Goal: Information Seeking & Learning: Learn about a topic

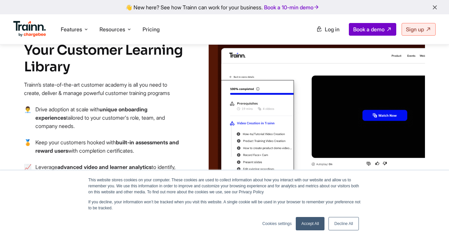
scroll to position [762, 0]
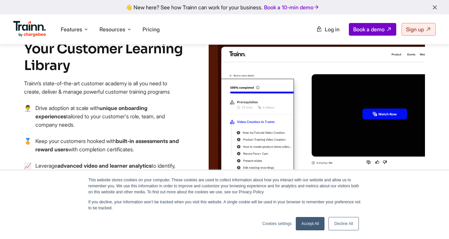
click at [371, 95] on img at bounding box center [317, 128] width 216 height 205
click at [371, 99] on img at bounding box center [317, 128] width 216 height 205
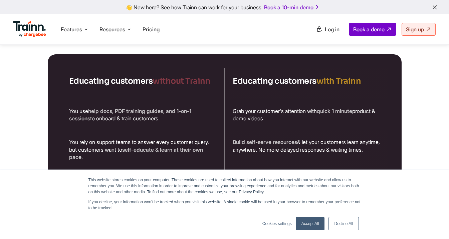
scroll to position [1116, 0]
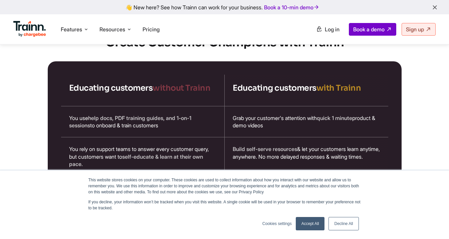
click at [309, 224] on link "Accept All" at bounding box center [310, 223] width 29 height 13
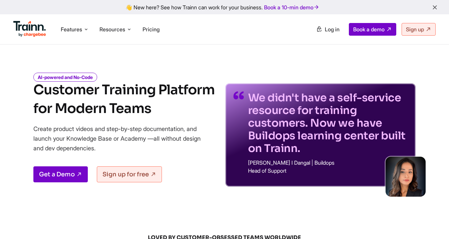
scroll to position [0, 0]
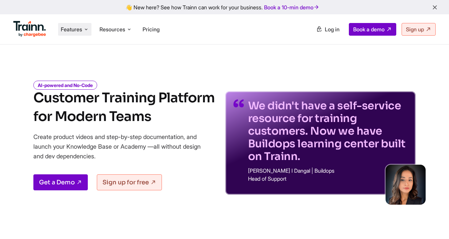
click at [79, 31] on span "Features" at bounding box center [71, 29] width 21 height 7
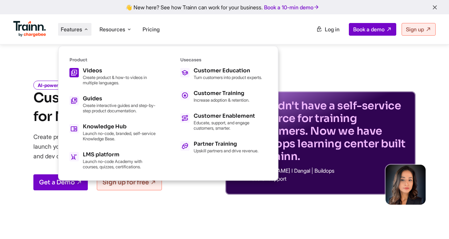
click at [105, 79] on p "Create product & how-to videos in multiple languages." at bounding box center [119, 80] width 73 height 11
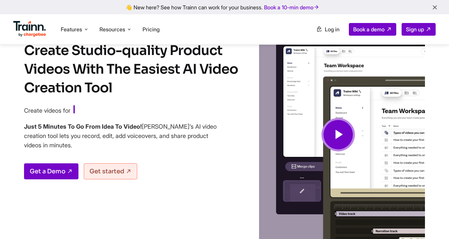
scroll to position [37, 0]
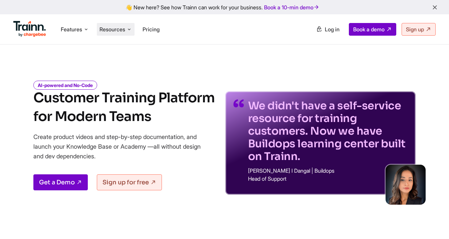
click at [105, 28] on span "Resources" at bounding box center [112, 29] width 26 height 7
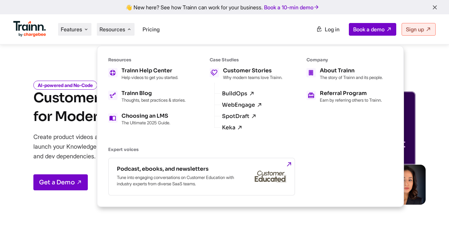
click at [73, 33] on span "Features" at bounding box center [71, 29] width 21 height 7
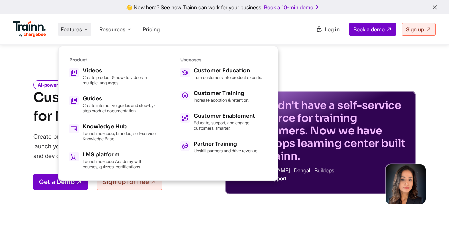
scroll to position [2, 0]
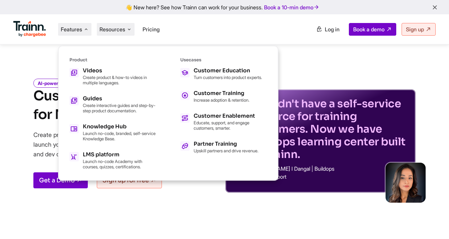
click at [130, 33] on icon at bounding box center [128, 29] width 5 height 7
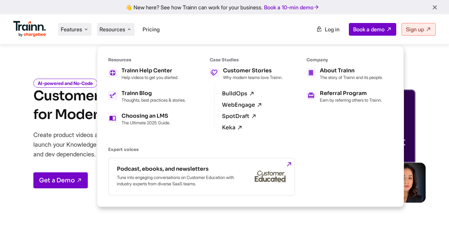
click at [85, 31] on icon at bounding box center [85, 29] width 5 height 7
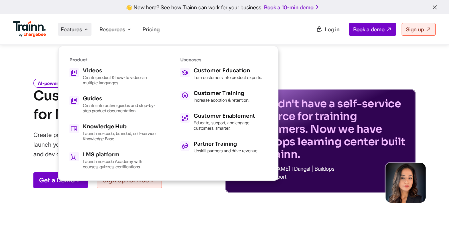
click at [184, 34] on ul "Features Product Videos Create product & how-to videos in multiple languages. G…" at bounding box center [118, 29] width 211 height 19
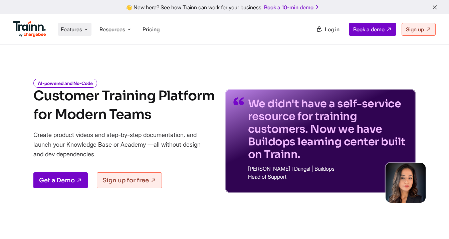
click at [90, 28] on li "Features Product Videos Create product & how-to videos in multiple languages. G…" at bounding box center [74, 29] width 33 height 13
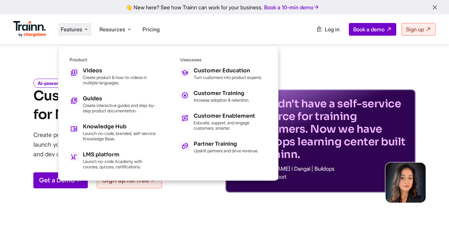
click at [214, 38] on ul "Features Product Videos Create product & how-to videos in multiple languages. G…" at bounding box center [118, 29] width 211 height 19
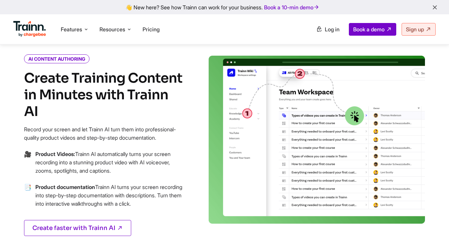
scroll to position [0, 0]
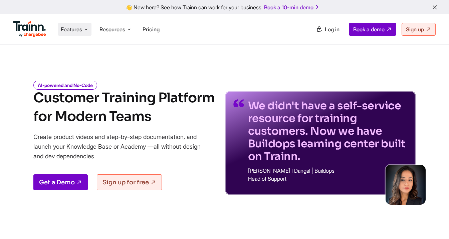
click at [65, 30] on span "Features" at bounding box center [71, 29] width 21 height 7
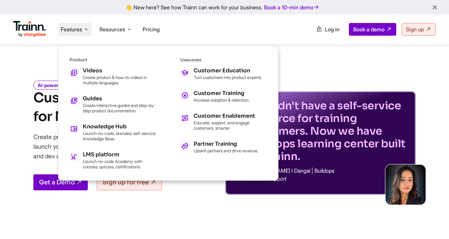
click at [65, 30] on span "Features" at bounding box center [71, 29] width 21 height 7
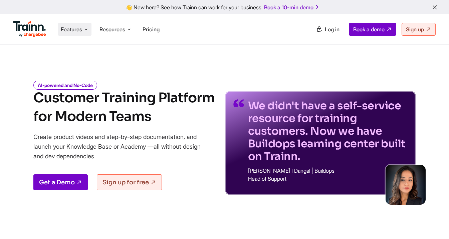
click at [89, 30] on icon at bounding box center [85, 29] width 5 height 7
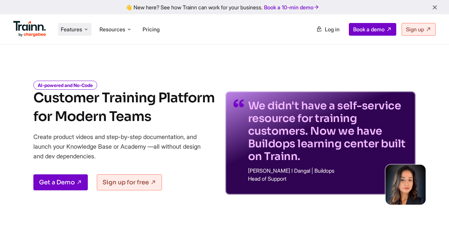
click at [85, 32] on icon at bounding box center [85, 29] width 5 height 7
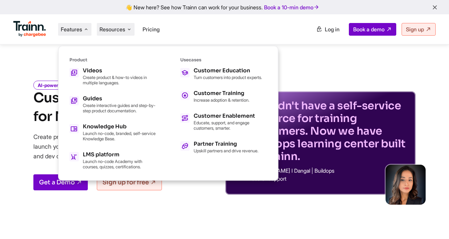
click at [124, 33] on li "Resources Resources Trainn Help Center Help videos to get you started. Trainn B…" at bounding box center [116, 29] width 38 height 13
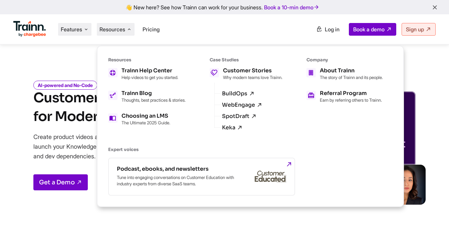
click at [70, 31] on span "Features" at bounding box center [71, 29] width 21 height 7
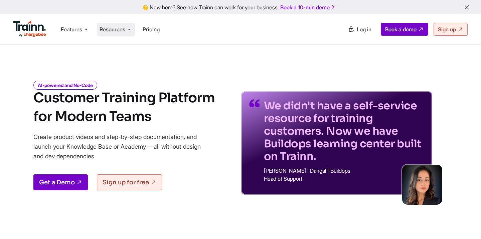
click at [120, 34] on li "Resources Resources Trainn Help Center Help videos to get you started. Trainn B…" at bounding box center [116, 29] width 38 height 13
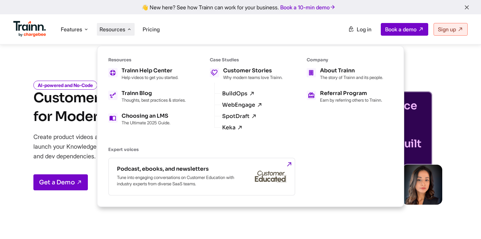
click at [176, 43] on div "Features Product Videos Create product & how-to videos in multiple languages. G…" at bounding box center [240, 29] width 481 height 30
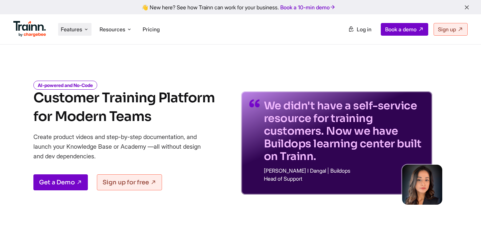
click at [71, 26] on span "Features" at bounding box center [71, 29] width 21 height 7
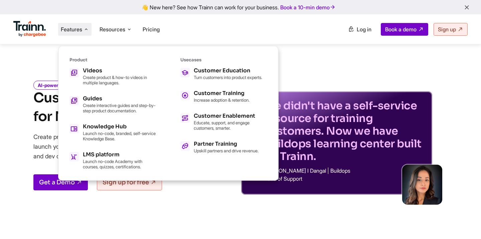
click at [167, 41] on div "Features Product Videos Create product & how-to videos in multiple languages. G…" at bounding box center [240, 29] width 481 height 30
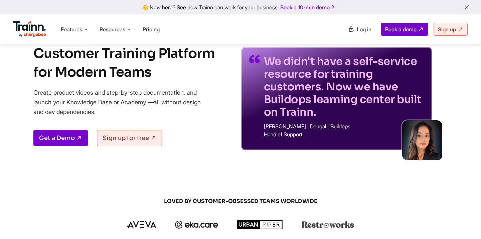
scroll to position [28, 0]
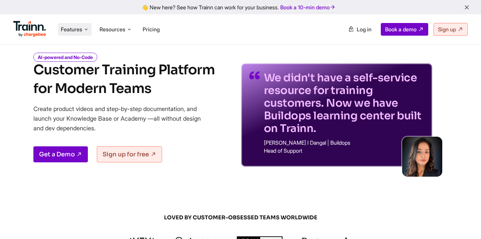
click at [82, 30] on span "Features" at bounding box center [71, 29] width 21 height 7
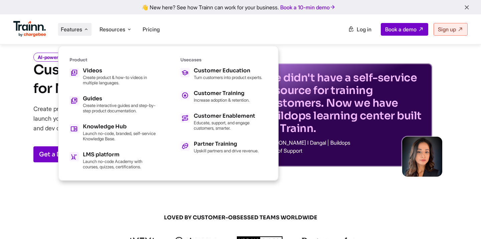
click at [116, 42] on div "Features Product Videos Create product & how-to videos in multiple languages. G…" at bounding box center [240, 29] width 481 height 30
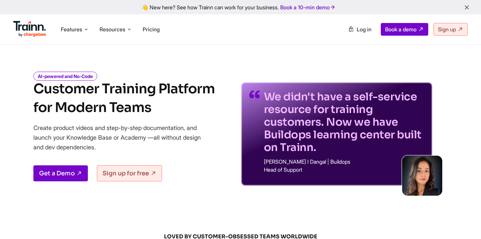
scroll to position [0, 0]
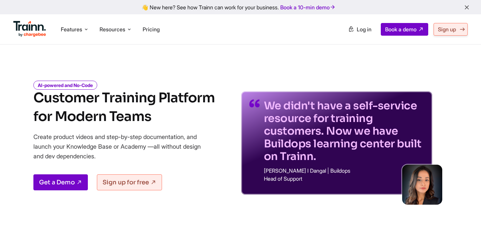
click at [449, 32] on span "Sign up" at bounding box center [447, 29] width 18 height 7
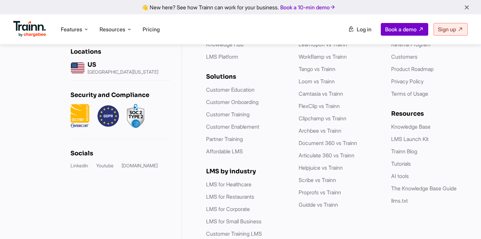
scroll to position [2025, 0]
